Goal: Information Seeking & Learning: Learn about a topic

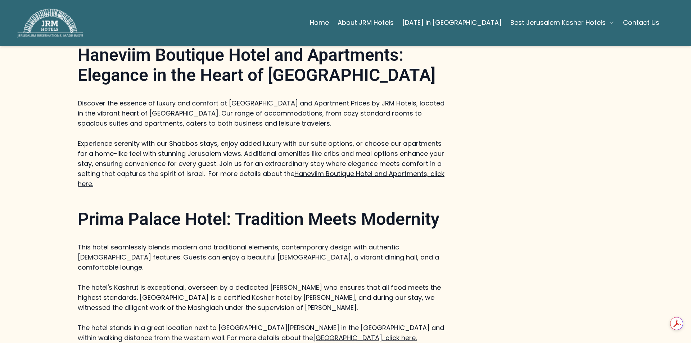
scroll to position [628, 0]
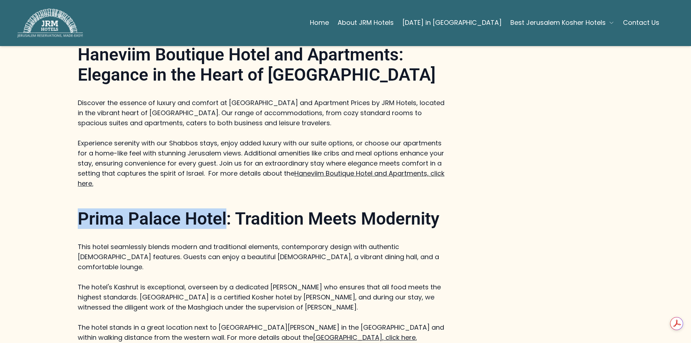
drag, startPoint x: 72, startPoint y: 159, endPoint x: 224, endPoint y: 155, distance: 151.9
copy strong "[GEOGRAPHIC_DATA]"
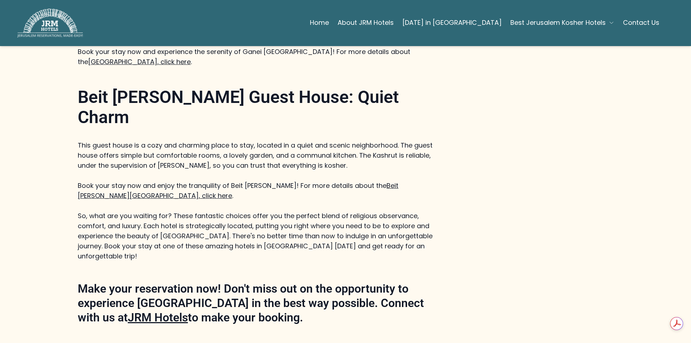
scroll to position [1499, 0]
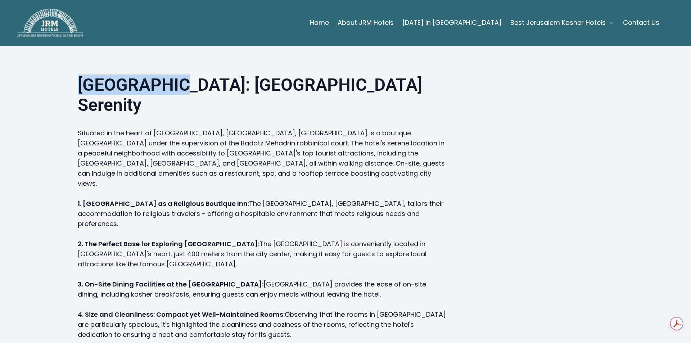
drag, startPoint x: 73, startPoint y: 88, endPoint x: 160, endPoint y: 87, distance: 86.7
click at [160, 87] on div "[GEOGRAPHIC_DATA]: [GEOGRAPHIC_DATA] Serenity Situated in the heart of [GEOGRAP…" at bounding box center [345, 207] width 553 height 322
copy strong "[GEOGRAPHIC_DATA]"
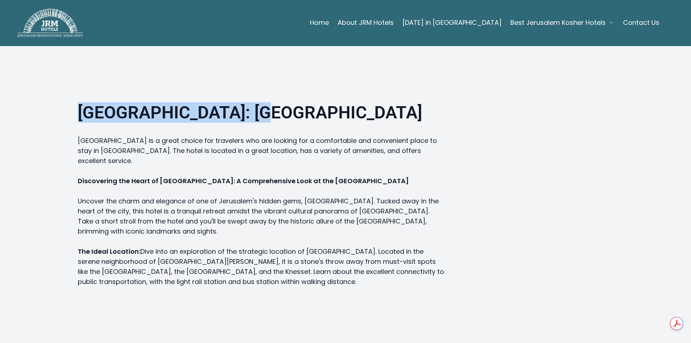
drag, startPoint x: 74, startPoint y: 120, endPoint x: 252, endPoint y: 117, distance: 177.1
click at [252, 117] on div "Ganei Jerusalem Hotel: Tranquil Haven Ganei Jerusalem Hotel is a great choice f…" at bounding box center [345, 195] width 553 height 242
copy strong "Ganei Jerusalem Hotel"
